Goal: Information Seeking & Learning: Learn about a topic

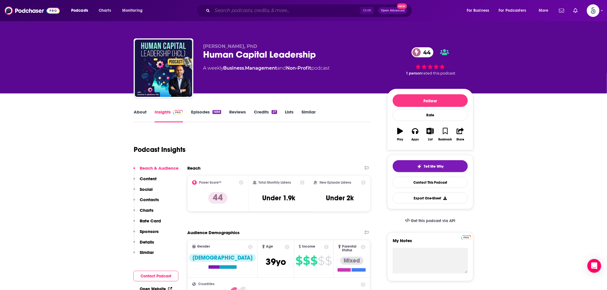
click at [227, 13] on input "Search podcasts, credits, & more..." at bounding box center [286, 10] width 148 height 9
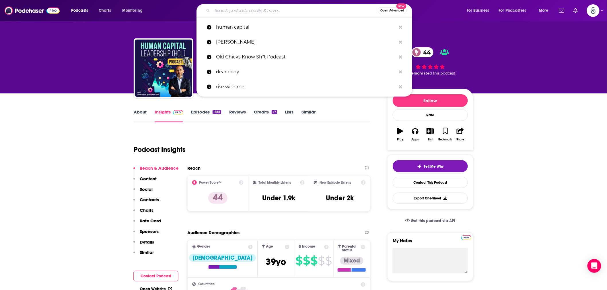
paste input "Business Leaders of America Podcast"
type input "Business Leaders of America Podcast"
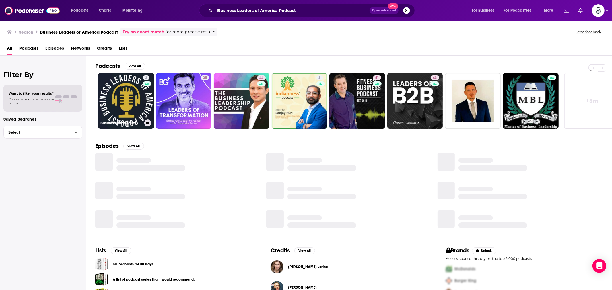
click at [121, 103] on link "2 Business Leaders of America Podcast" at bounding box center [126, 101] width 56 height 56
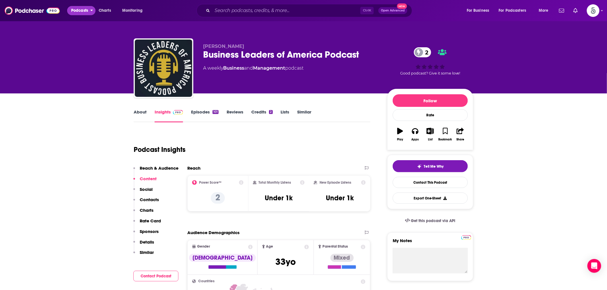
click at [80, 13] on span "Podcasts" at bounding box center [79, 11] width 17 height 8
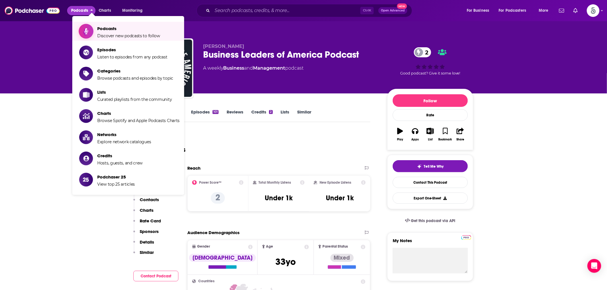
click at [108, 36] on span "Discover new podcasts to follow" at bounding box center [128, 35] width 63 height 5
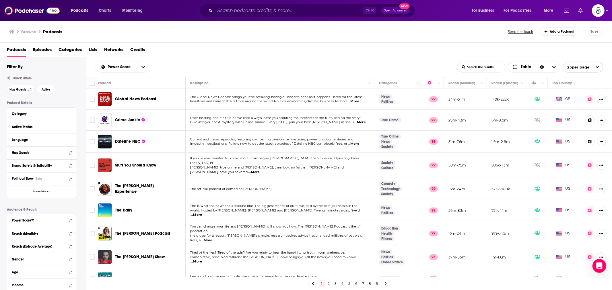
scroll to position [53, 0]
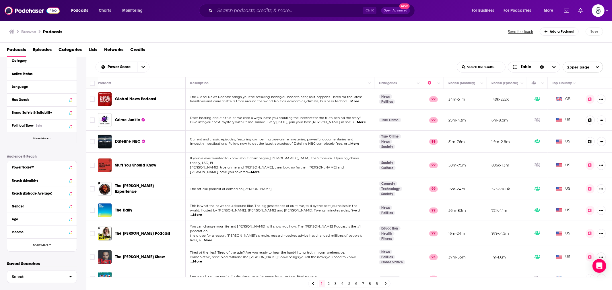
click at [45, 138] on span "Show More" at bounding box center [40, 138] width 15 height 3
